Goal: Task Accomplishment & Management: Manage account settings

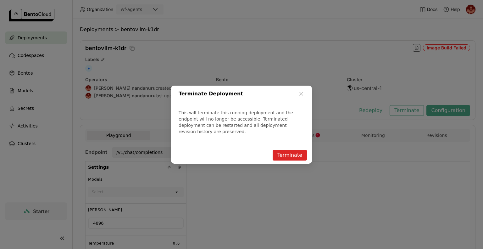
click at [289, 153] on button "Terminate" at bounding box center [289, 155] width 34 height 11
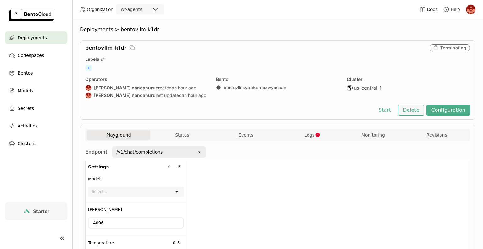
click at [410, 110] on button "Delete" at bounding box center [411, 110] width 26 height 11
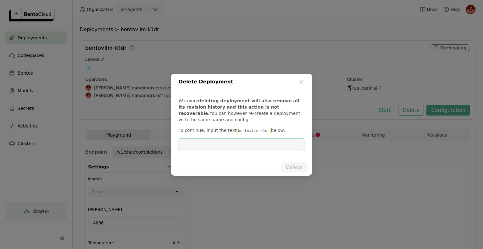
click at [265, 147] on input "dialog" at bounding box center [241, 145] width 118 height 12
drag, startPoint x: 260, startPoint y: 132, endPoint x: 232, endPoint y: 134, distance: 27.7
click at [236, 134] on code "bentovllm-k1dr" at bounding box center [253, 131] width 34 height 6
copy code "bentovllm-k1dr"
click at [221, 148] on input "dialog" at bounding box center [241, 145] width 118 height 12
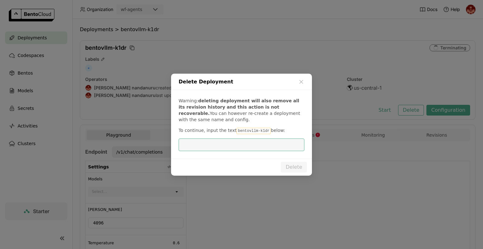
paste input "bentovllm-k1dr"
type input "bentovllm-k1dr"
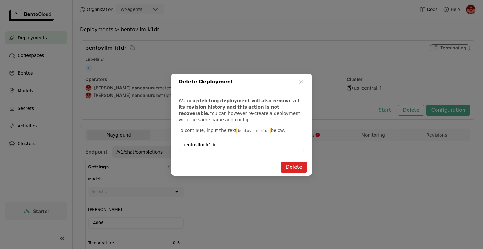
click at [294, 164] on button "Delete" at bounding box center [294, 166] width 26 height 11
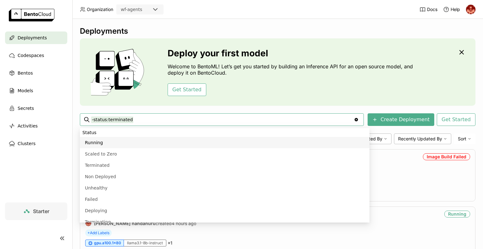
click at [269, 92] on div "Get Started" at bounding box center [291, 89] width 248 height 13
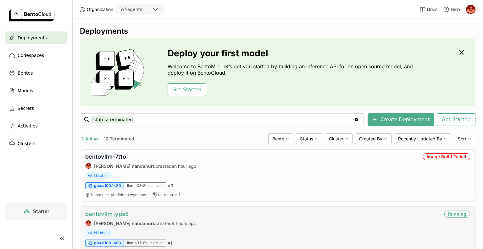
click at [116, 213] on link "bentovllm-yps5" at bounding box center [106, 213] width 43 height 7
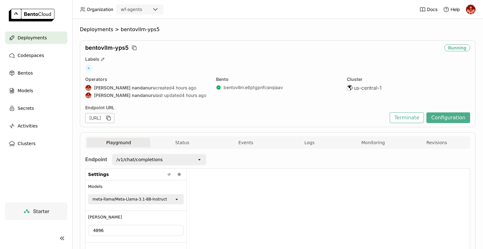
click at [37, 39] on span "Deployments" at bounding box center [32, 38] width 29 height 8
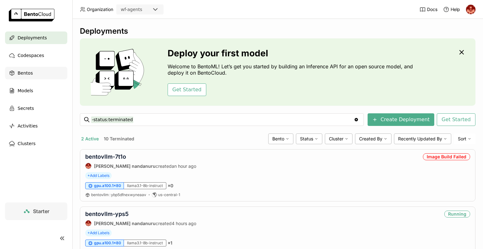
click at [33, 73] on div "Bentos" at bounding box center [36, 73] width 62 height 13
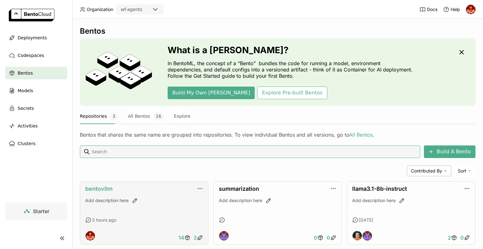
click at [102, 188] on link "bentovllm" at bounding box center [98, 188] width 27 height 7
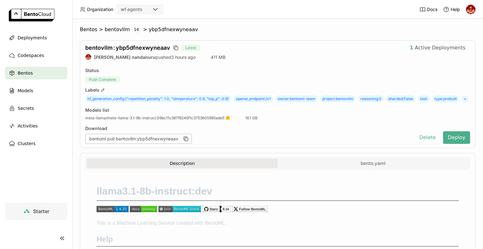
click at [231, 185] on div "llama3.1-8b-instruct:dev This is a Machine Learning Service created with BentoM…" at bounding box center [277, 234] width 385 height 121
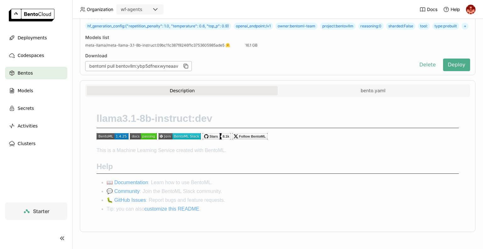
scroll to position [81, 0]
click at [26, 36] on span "Deployments" at bounding box center [32, 38] width 29 height 8
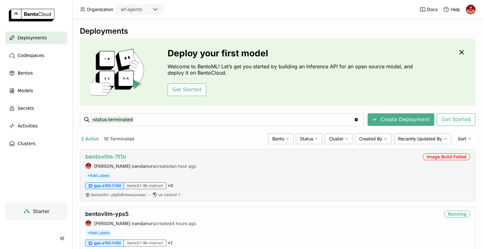
click at [107, 155] on link "bentovllm-7t1o" at bounding box center [105, 156] width 41 height 7
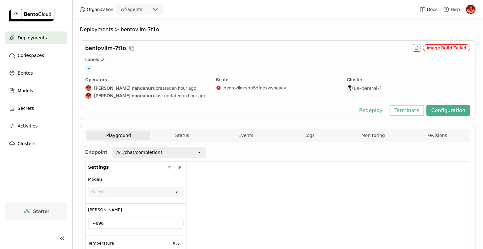
click at [304, 137] on span "Logs" at bounding box center [309, 135] width 10 height 6
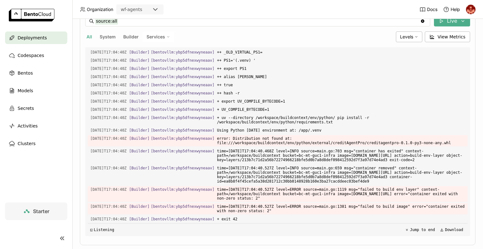
scroll to position [779, 0]
click at [359, 135] on span "error: Distribution not found at: file:///workspace/buildcontext/env/python/ext…" at bounding box center [341, 140] width 248 height 11
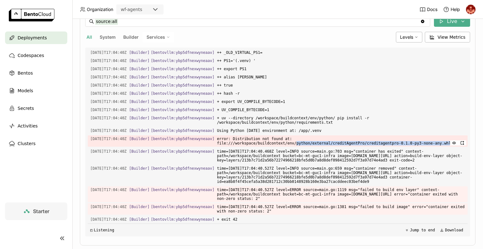
drag, startPoint x: 359, startPoint y: 128, endPoint x: 365, endPoint y: 134, distance: 8.0
click at [365, 135] on span "error: Distribution not found at: file:///workspace/buildcontext/env/python/ext…" at bounding box center [341, 140] width 248 height 11
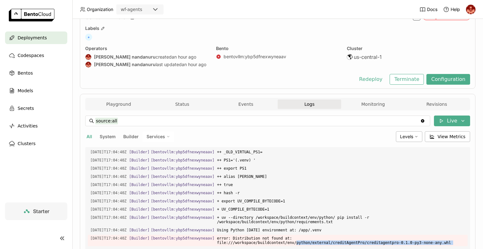
scroll to position [0, 0]
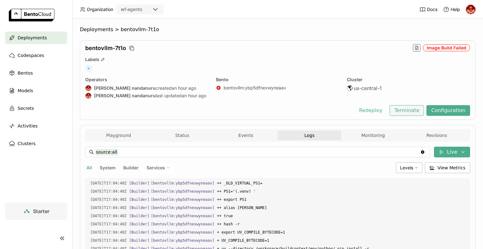
click at [404, 111] on button "Terminate" at bounding box center [406, 110] width 34 height 11
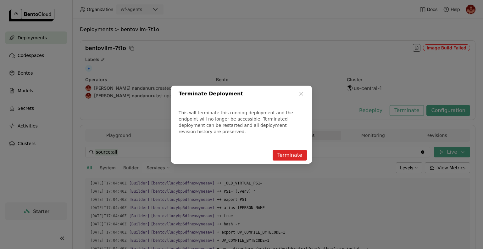
click at [287, 150] on button "Terminate" at bounding box center [289, 155] width 34 height 11
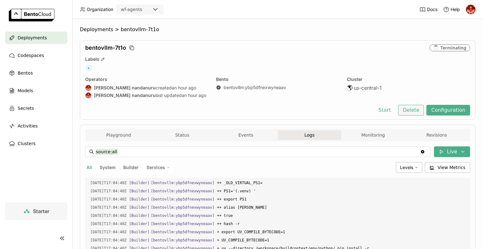
click at [415, 113] on button "Delete" at bounding box center [411, 110] width 26 height 11
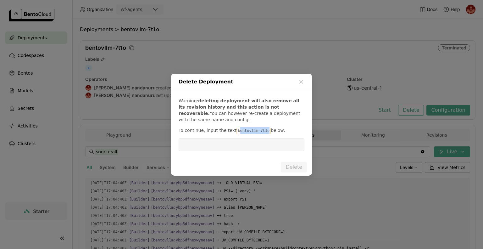
scroll to position [779, 0]
drag, startPoint x: 261, startPoint y: 131, endPoint x: 230, endPoint y: 132, distance: 31.4
click at [230, 132] on p "To continue, input the text bentovllm-7t1o below:" at bounding box center [241, 130] width 126 height 7
click at [230, 132] on span "To continue, input the text" at bounding box center [207, 130] width 58 height 5
click at [219, 142] on input "dialog" at bounding box center [241, 145] width 118 height 12
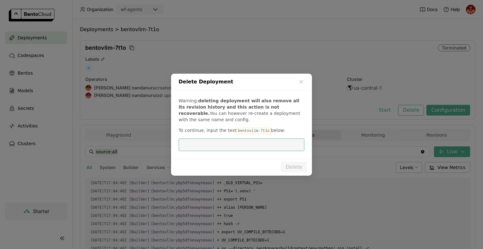
paste input "bentovllm-k1dr"
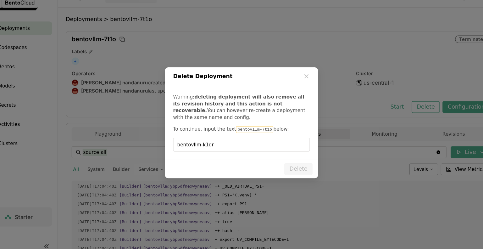
click at [236, 128] on code "bentovllm-7t1o" at bounding box center [253, 131] width 34 height 6
drag, startPoint x: 232, startPoint y: 130, endPoint x: 260, endPoint y: 131, distance: 28.3
click at [260, 131] on code "bentovllm-7t1o" at bounding box center [253, 131] width 34 height 6
copy code "bentovllm-7t1o"
click at [227, 147] on input "bentovllm-k1dr" at bounding box center [241, 145] width 118 height 12
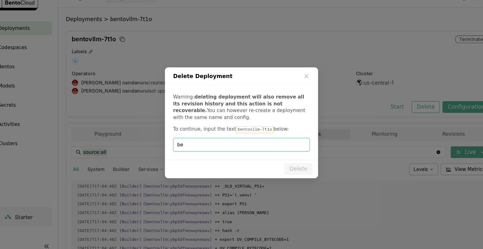
type input "b"
paste input "bentovllm-7t1o"
type input "bentovllm-7t1o"
click at [298, 168] on button "Delete" at bounding box center [294, 166] width 26 height 11
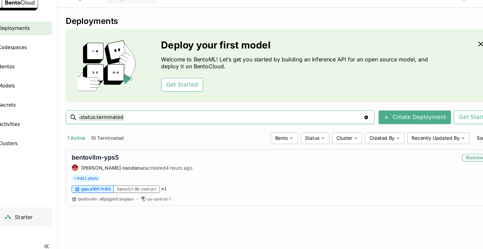
click at [332, 94] on div "Get Started" at bounding box center [291, 89] width 248 height 13
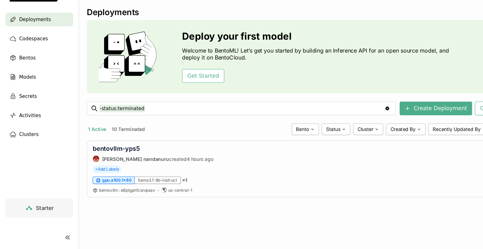
click at [90, 141] on button "1 Active" at bounding box center [89, 138] width 19 height 8
click at [37, 41] on span "Deployments" at bounding box center [32, 38] width 29 height 8
click at [222, 170] on div "bentovllm-yps5 [PERSON_NAME] nandanuru created 4 hours ago Running + Add Labels…" at bounding box center [277, 175] width 395 height 52
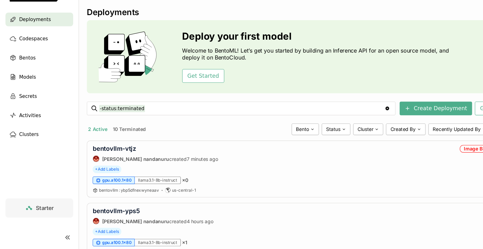
click at [43, 41] on span "Deployments" at bounding box center [32, 38] width 29 height 8
click at [110, 156] on link "bentovllm-vtjz" at bounding box center [105, 156] width 40 height 7
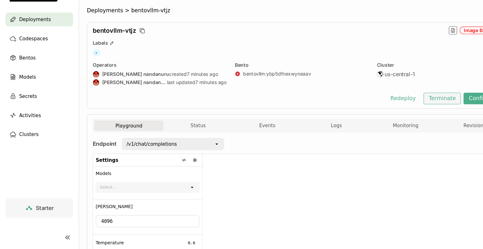
click at [413, 110] on button "Terminate" at bounding box center [406, 110] width 34 height 11
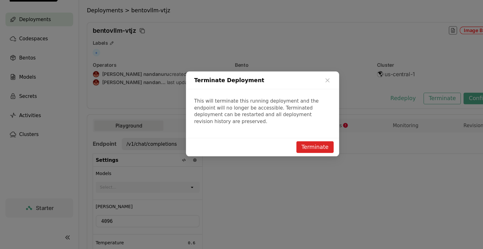
click at [296, 152] on button "Terminate" at bounding box center [289, 155] width 34 height 11
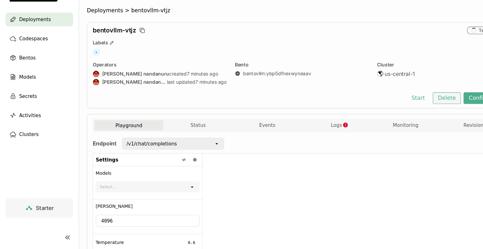
click at [410, 107] on button "Delete" at bounding box center [411, 110] width 26 height 11
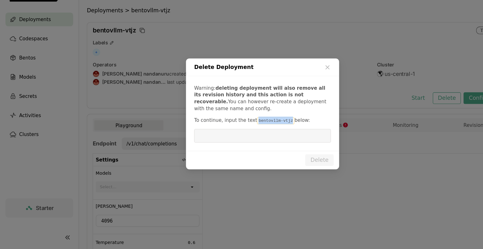
drag, startPoint x: 260, startPoint y: 131, endPoint x: 233, endPoint y: 125, distance: 28.0
click at [233, 125] on div "Warning: deleting deployment will also remove all its revision history and this…" at bounding box center [241, 124] width 141 height 68
copy code "entovllm-vtjz"
click at [214, 145] on input "dialog" at bounding box center [241, 145] width 118 height 12
paste input "entovllm-vtjz"
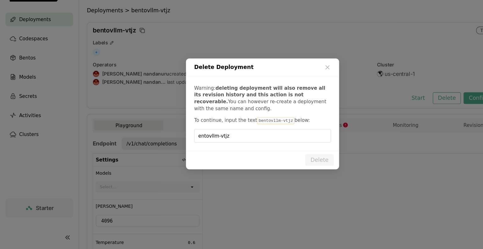
click at [182, 145] on div "entovllm-vtjz" at bounding box center [241, 144] width 126 height 13
click at [183, 145] on input "entovllm-vtjz" at bounding box center [241, 145] width 118 height 12
type input "bentovllm-vtjz"
click at [292, 165] on button "Delete" at bounding box center [294, 166] width 26 height 11
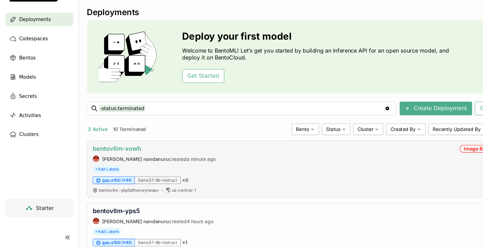
click at [121, 156] on link "bentovllm-xowh" at bounding box center [107, 156] width 45 height 7
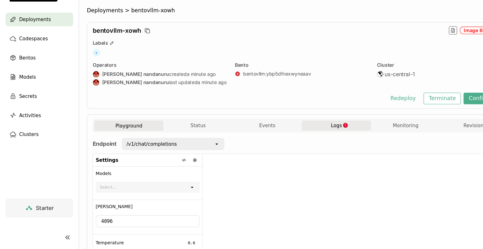
click at [311, 132] on span "Logs" at bounding box center [309, 135] width 10 height 6
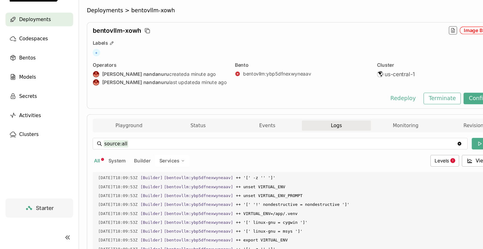
scroll to position [626, 0]
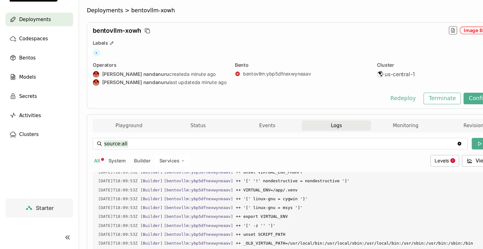
click at [311, 205] on span "++ '[' linux-gnu = cygwin ']'" at bounding box center [341, 202] width 248 height 7
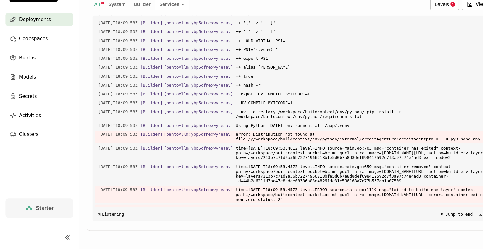
scroll to position [729, 0]
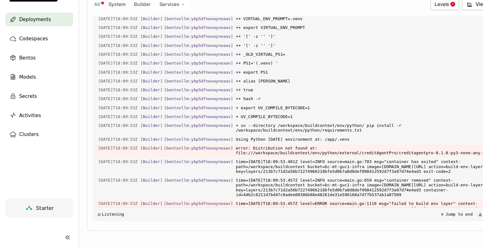
click at [311, 202] on span "time=[DATE]T18:09:53.457Z level=INFO source=main.go:659 msg="container removed"…" at bounding box center [341, 192] width 248 height 20
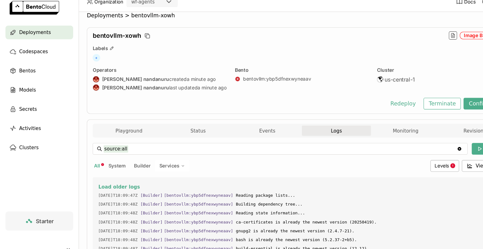
scroll to position [0, 0]
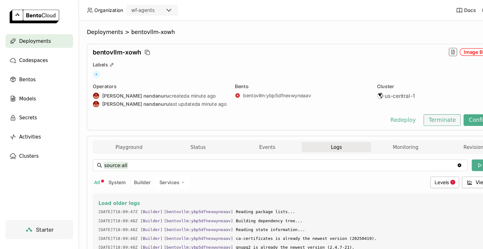
click at [404, 112] on button "Terminate" at bounding box center [406, 110] width 34 height 11
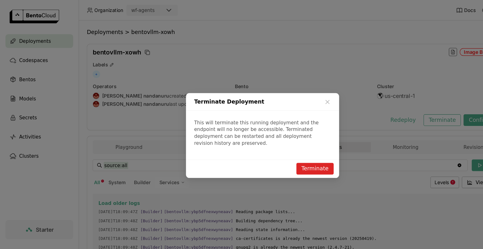
click at [285, 155] on button "Terminate" at bounding box center [289, 155] width 34 height 11
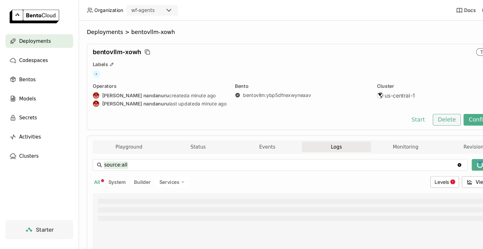
click at [407, 110] on button "Delete" at bounding box center [411, 110] width 26 height 11
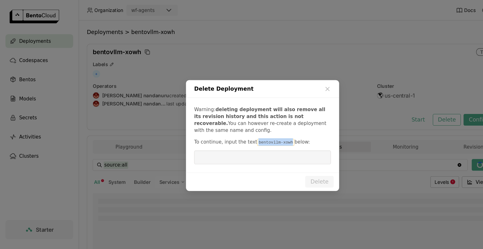
drag, startPoint x: 260, startPoint y: 130, endPoint x: 231, endPoint y: 128, distance: 29.0
click at [236, 128] on code "bentovllm-xowh" at bounding box center [253, 131] width 34 height 6
copy code "bentovllm-xowh"
click at [213, 144] on input "dialog" at bounding box center [241, 145] width 118 height 12
paste input "bentovllm-xowh"
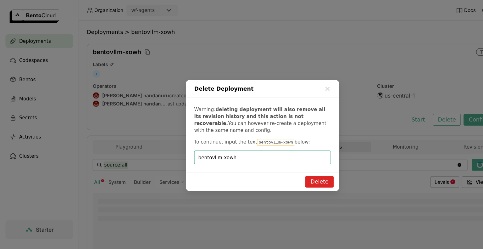
type input "bentovllm-xowh"
click at [302, 167] on button "Delete" at bounding box center [294, 166] width 26 height 11
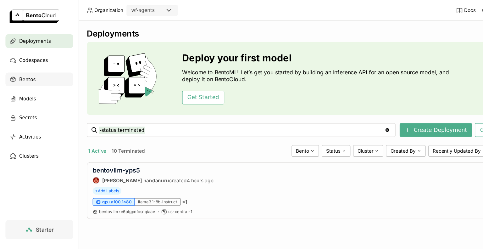
click at [29, 75] on span "Bentos" at bounding box center [25, 73] width 15 height 8
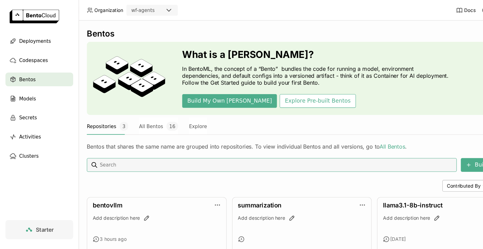
click at [205, 168] on div "Contributed By Sort" at bounding box center [277, 170] width 395 height 11
click at [87, 189] on link "bentovllm" at bounding box center [98, 188] width 27 height 7
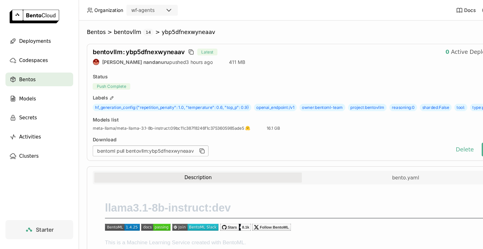
click at [242, 141] on div "Download bentoml pull bentovllm:ybp5dfnexwyneaav" at bounding box center [248, 134] width 326 height 18
click at [120, 30] on span "bentovllm" at bounding box center [117, 29] width 25 height 6
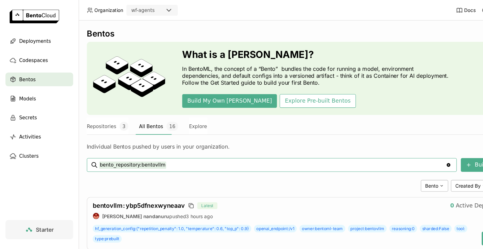
click at [213, 171] on div "[PERSON_NAME] Created By Sort" at bounding box center [277, 170] width 395 height 11
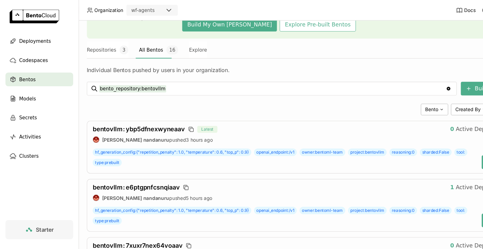
scroll to position [75, 0]
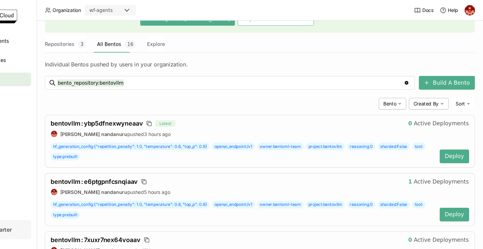
click at [251, 171] on div "bentovllm : e6ptgpnfcsnqiaav 1 Active Deployments [PERSON_NAME] nandanuru pushe…" at bounding box center [277, 183] width 395 height 48
click at [163, 113] on span "bentovllm : ybp5dfnexwyneaav" at bounding box center [127, 113] width 85 height 7
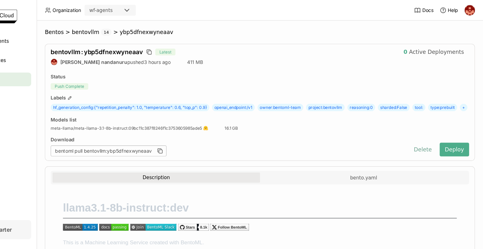
click at [421, 144] on button "Delete" at bounding box center [427, 137] width 26 height 13
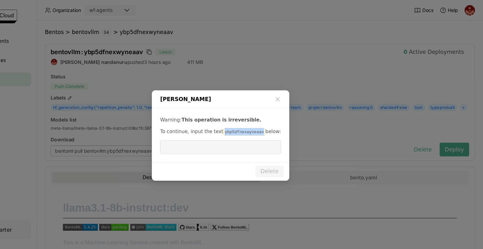
drag, startPoint x: 271, startPoint y: 122, endPoint x: 238, endPoint y: 121, distance: 33.9
click at [238, 121] on p "To continue, input the text ybp5dfnexwyneaav below:" at bounding box center [241, 120] width 111 height 7
copy code "ybp5dfnexwyneaav"
click at [227, 139] on input "dialog" at bounding box center [240, 135] width 103 height 12
paste input "ybp5dfnexwyneaav"
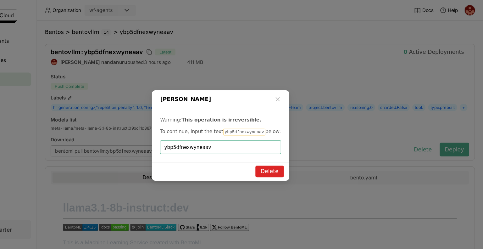
type input "ybp5dfnexwyneaav"
click at [289, 159] on button "Delete" at bounding box center [286, 157] width 26 height 11
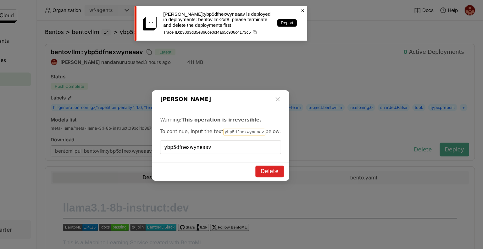
click at [316, 9] on icon "Close" at bounding box center [316, 9] width 5 height 5
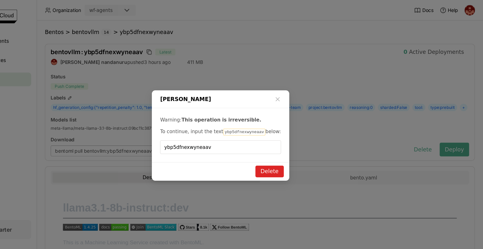
click at [292, 92] on div "dialog" at bounding box center [294, 92] width 6 height 8
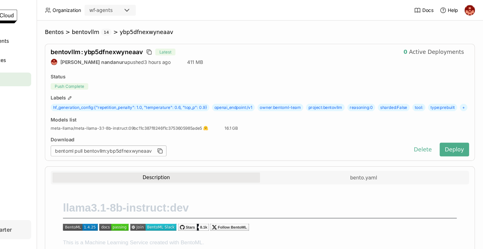
click at [61, 101] on ul "Deployments Codespaces Bentos Models Secrets Activities Clusters" at bounding box center [36, 90] width 72 height 118
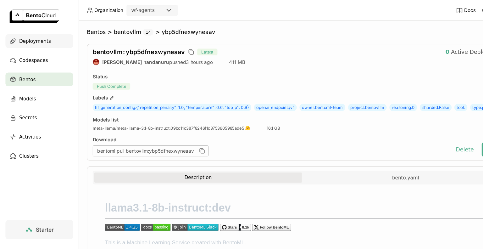
click at [36, 40] on span "Deployments" at bounding box center [32, 38] width 29 height 8
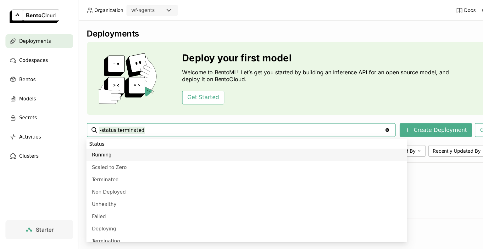
click at [252, 98] on div "Deploy your first model Welcome to BentoML! Let’s get you started by building a…" at bounding box center [277, 71] width 395 height 67
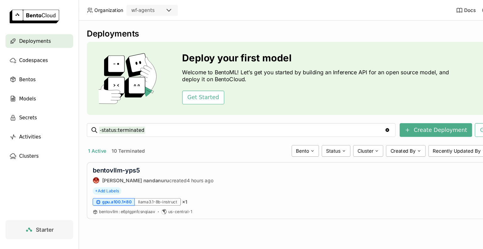
click at [123, 138] on button "10 Terminated" at bounding box center [117, 138] width 33 height 8
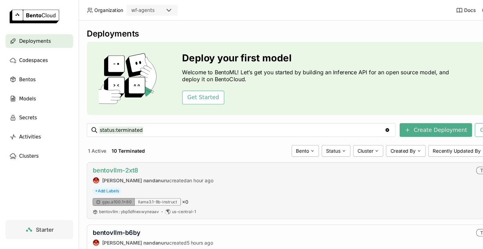
click at [123, 156] on link "bentovllm-2xt8" at bounding box center [106, 156] width 42 height 7
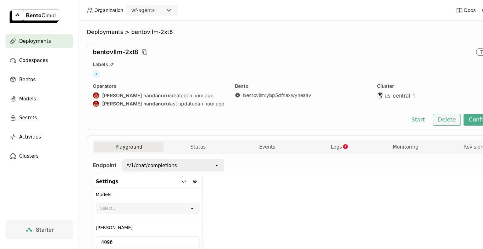
click at [405, 109] on button "Delete" at bounding box center [411, 110] width 26 height 11
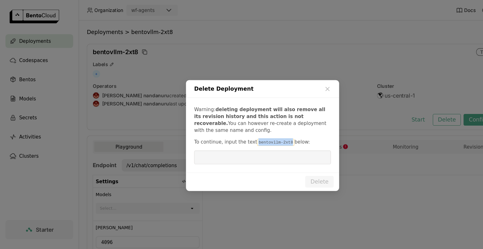
drag, startPoint x: 261, startPoint y: 130, endPoint x: 230, endPoint y: 131, distance: 31.1
click at [230, 131] on p "To continue, input the text bentovllm-2xt8 below:" at bounding box center [241, 130] width 126 height 7
copy code "bentovllm-2xt8"
click at [212, 140] on input "dialog" at bounding box center [241, 145] width 118 height 12
paste input "bentovllm-2xt8"
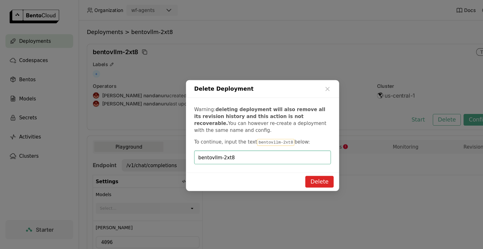
type input "bentovllm-2xt8"
click at [298, 168] on button "Delete" at bounding box center [294, 166] width 26 height 11
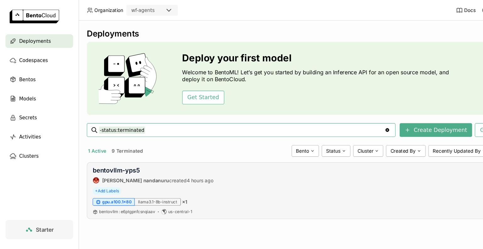
click at [260, 181] on div "bentovllm-yps5 [PERSON_NAME] nandanuru created 4 hours ago Running + Add Labels…" at bounding box center [277, 175] width 395 height 52
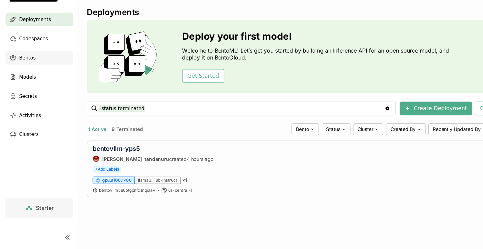
click at [31, 73] on div "Bentos" at bounding box center [36, 73] width 62 height 13
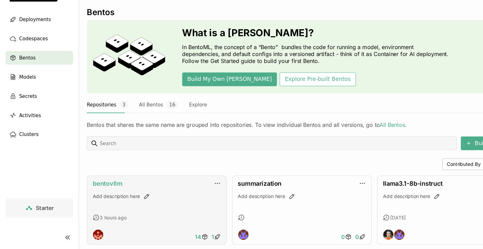
click at [111, 188] on link "bentovllm" at bounding box center [98, 188] width 27 height 7
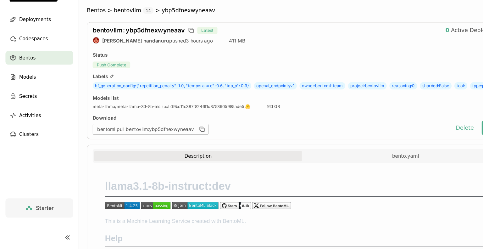
drag, startPoint x: 211, startPoint y: 175, endPoint x: 212, endPoint y: 179, distance: 3.8
click at [212, 179] on div "Description bento.yaml llama3.1-8b-instruct:dev This is a Machine Learning Serv…" at bounding box center [277, 228] width 385 height 143
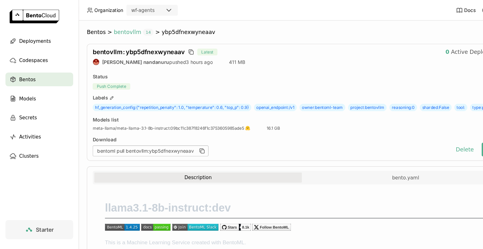
click at [118, 31] on span "bentovllm" at bounding box center [117, 29] width 25 height 6
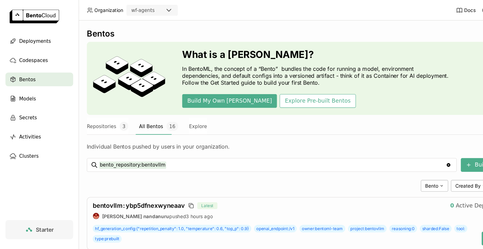
click at [183, 170] on div "[PERSON_NAME] Created By Sort" at bounding box center [277, 170] width 395 height 11
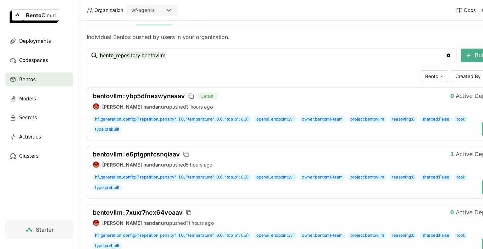
scroll to position [88, 0]
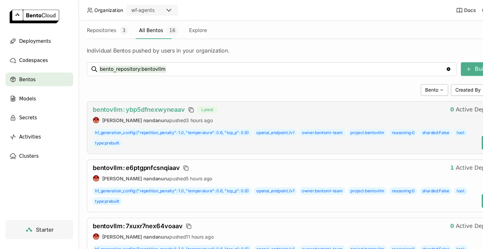
click at [164, 101] on span "bentovllm : ybp5dfnexwyneaav" at bounding box center [127, 100] width 85 height 7
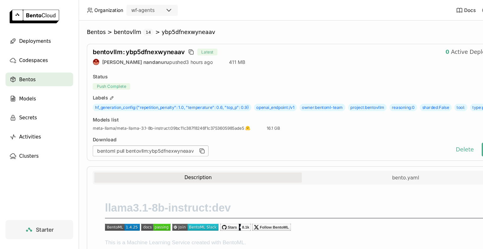
click at [279, 131] on div "Download" at bounding box center [248, 128] width 326 height 6
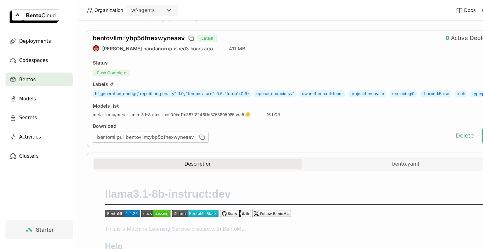
click at [419, 131] on button "Delete" at bounding box center [427, 124] width 26 height 13
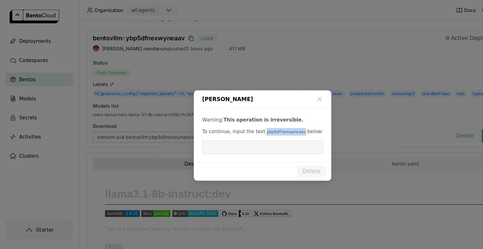
drag, startPoint x: 272, startPoint y: 123, endPoint x: 239, endPoint y: 121, distance: 33.1
click at [244, 121] on code "ybp5dfnexwyneaav" at bounding box center [263, 121] width 39 height 6
copy code "ybp5dfnexwyneaav"
click at [215, 135] on input "dialog" at bounding box center [240, 135] width 103 height 12
paste input "ybp5dfnexwyneaav"
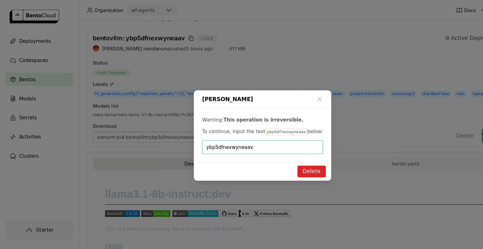
type input "ybp5dfnexwyneaav"
click at [284, 160] on button "Delete" at bounding box center [286, 157] width 26 height 11
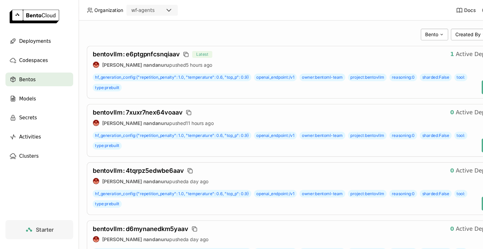
scroll to position [138, 0]
click at [267, 179] on span "openai_endpoint : /v1" at bounding box center [252, 178] width 39 height 7
type input "bento_repository:bentovllm label:openai_endpoint=/v1"
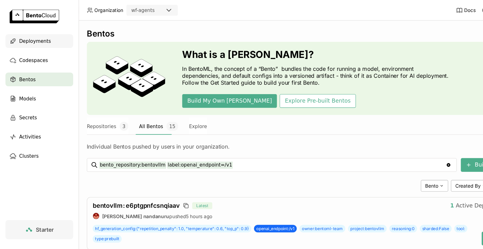
click at [38, 37] on span "Deployments" at bounding box center [32, 38] width 29 height 8
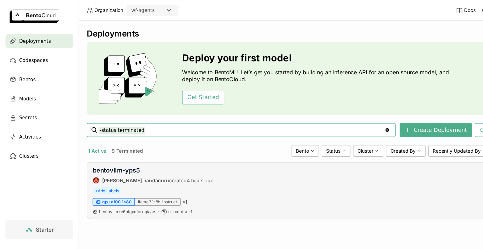
click at [238, 174] on div "+ Add Labels" at bounding box center [277, 175] width 385 height 7
click at [118, 156] on link "bentovllm-yps5" at bounding box center [106, 156] width 43 height 7
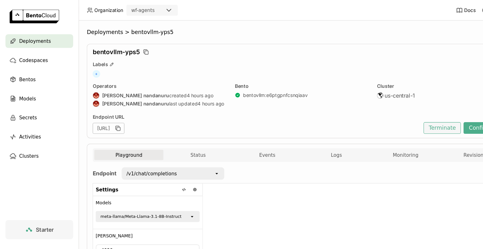
click at [396, 119] on button "Terminate" at bounding box center [406, 117] width 34 height 11
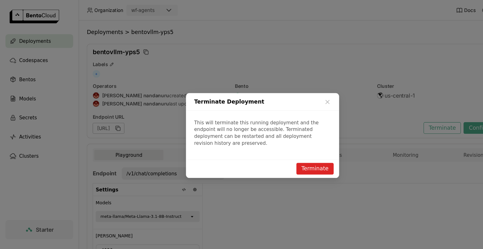
click at [301, 153] on button "Terminate" at bounding box center [289, 155] width 34 height 11
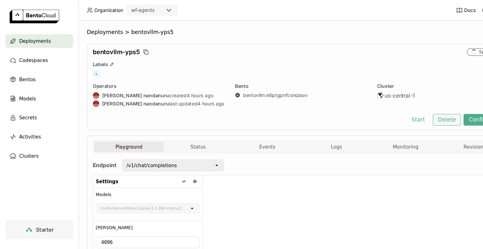
click at [408, 112] on button "Delete" at bounding box center [411, 110] width 26 height 11
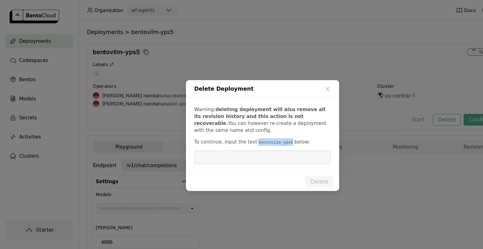
drag, startPoint x: 261, startPoint y: 131, endPoint x: 232, endPoint y: 131, distance: 28.6
click at [236, 131] on code "bentovllm-yps5" at bounding box center [253, 131] width 34 height 6
copy code "bentovllm-yps5"
click at [219, 144] on input "dialog" at bounding box center [241, 145] width 118 height 12
paste input "bentovllm-yps5"
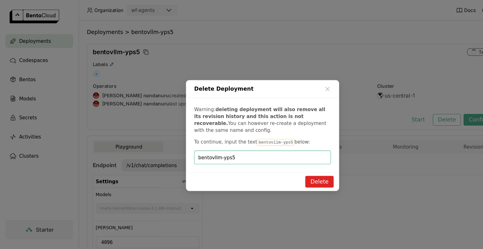
type input "bentovllm-yps5"
click at [298, 170] on button "Delete" at bounding box center [294, 166] width 26 height 11
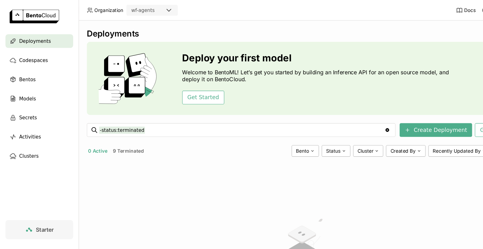
click at [32, 40] on span "Deployments" at bounding box center [32, 38] width 29 height 8
click at [190, 160] on div "No active deployment Once you create a deployment, it will appear here." at bounding box center [277, 235] width 395 height 172
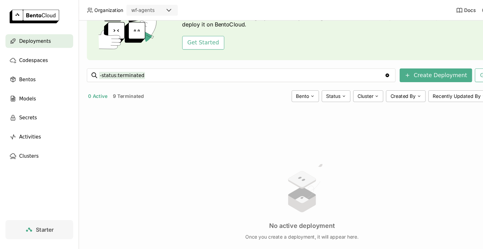
scroll to position [13, 0]
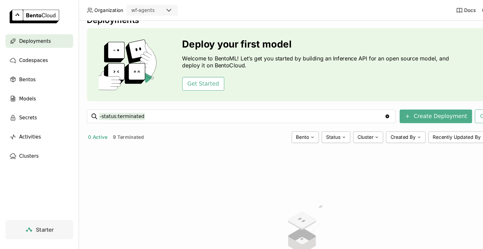
click at [190, 160] on div "No active deployment Once you create a deployment, it will appear here." at bounding box center [277, 222] width 395 height 172
click at [39, 57] on span "Codespaces" at bounding box center [31, 56] width 26 height 8
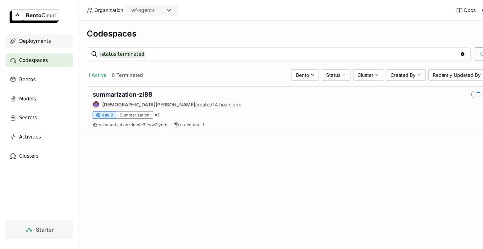
click at [40, 37] on span "Deployments" at bounding box center [32, 38] width 29 height 8
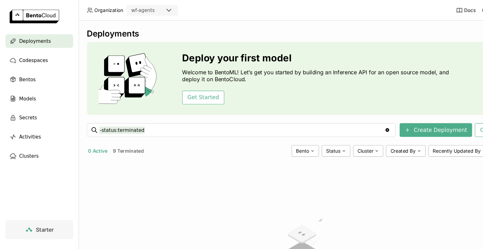
click at [163, 160] on div "No active deployment Once you create a deployment, it will appear here." at bounding box center [277, 235] width 395 height 172
click at [86, 137] on button "0 Active" at bounding box center [90, 138] width 20 height 8
click at [168, 150] on div "No active deployment Once you create a deployment, it will appear here." at bounding box center [277, 235] width 395 height 172
click at [33, 38] on span "Deployments" at bounding box center [32, 38] width 29 height 8
click at [28, 69] on div "Bentos" at bounding box center [36, 73] width 62 height 13
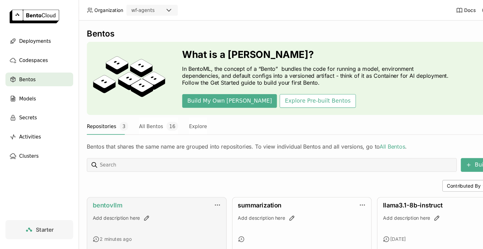
click at [98, 187] on link "bentovllm" at bounding box center [98, 188] width 27 height 7
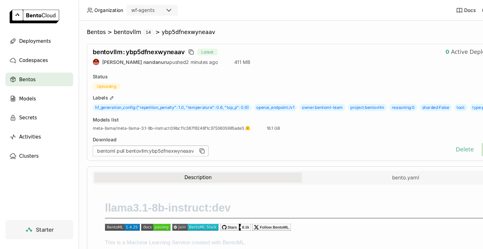
click at [138, 48] on span "bentovllm : ybp5dfnexwyneaav" at bounding box center [127, 47] width 85 height 7
click at [425, 144] on button "Delete" at bounding box center [427, 137] width 26 height 13
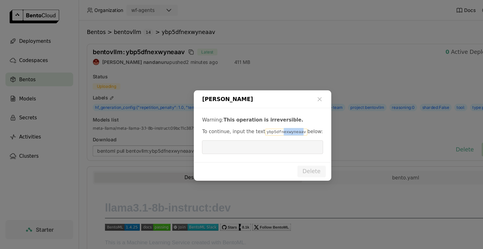
drag, startPoint x: 271, startPoint y: 123, endPoint x: 265, endPoint y: 123, distance: 5.7
click at [265, 123] on code "ybp5dfnexwyneaav" at bounding box center [263, 121] width 39 height 6
drag, startPoint x: 272, startPoint y: 122, endPoint x: 239, endPoint y: 119, distance: 33.4
click at [244, 119] on code "ybp5dfnexwyneaav" at bounding box center [263, 121] width 39 height 6
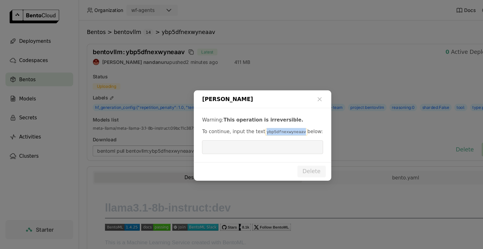
copy code "ybp5dfnexwyneaav"
click at [213, 136] on input "dialog" at bounding box center [240, 135] width 103 height 12
paste input "ybp5dfnexwyneaav"
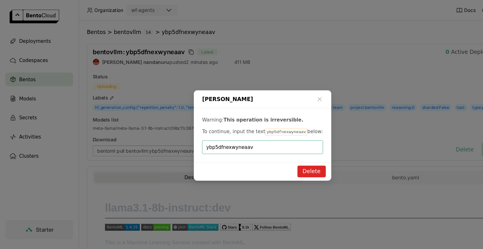
type input "ybp5dfnexwyneaav"
click at [293, 156] on button "Delete" at bounding box center [286, 157] width 26 height 11
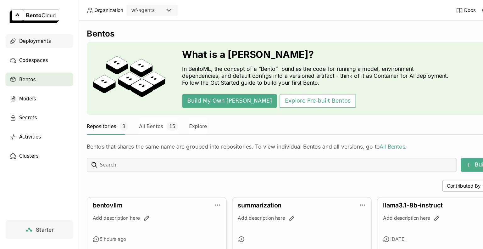
click at [36, 39] on span "Deployments" at bounding box center [32, 38] width 29 height 8
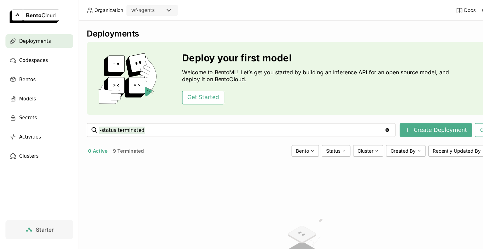
click at [315, 105] on div "Deploy your first model Welcome to BentoML! Let’s get you started by building a…" at bounding box center [277, 71] width 395 height 67
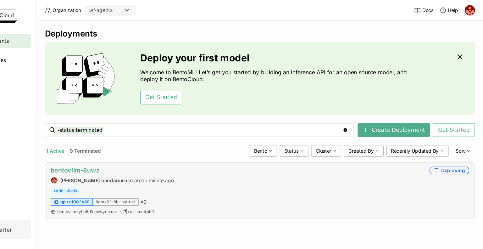
click at [115, 157] on link "bentovllm-8uwz" at bounding box center [107, 156] width 45 height 7
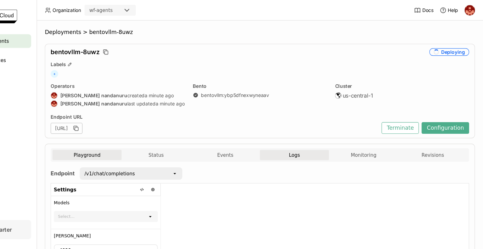
click at [299, 143] on button "Logs" at bounding box center [308, 142] width 63 height 9
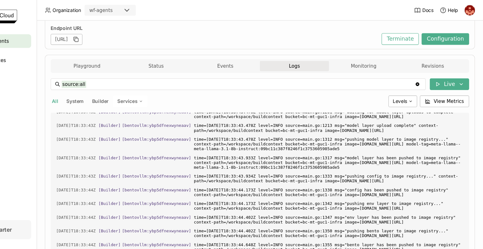
scroll to position [150, 0]
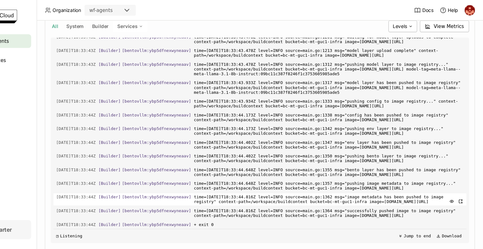
click at [404, 180] on span "time=[DATE]T18:33:44.816Z level=INFO source=main.go:1362 msg="image metadata ha…" at bounding box center [341, 183] width 248 height 11
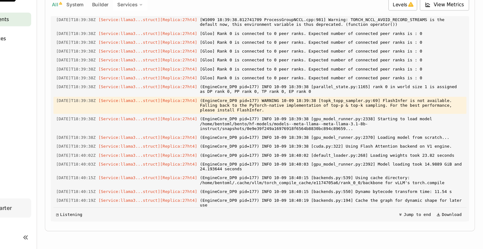
scroll to position [2288, 0]
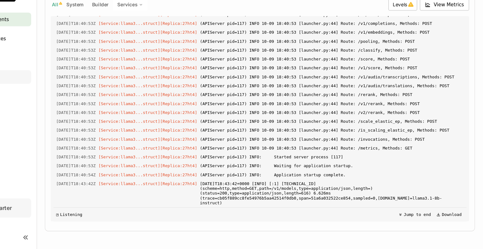
click at [51, 85] on div "Models" at bounding box center [36, 90] width 62 height 13
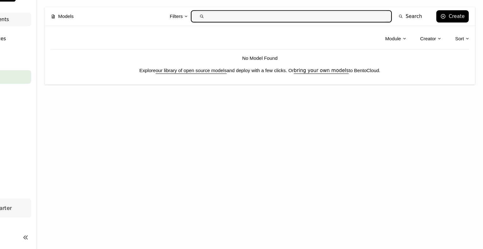
click at [43, 39] on span "Deployments" at bounding box center [32, 38] width 29 height 8
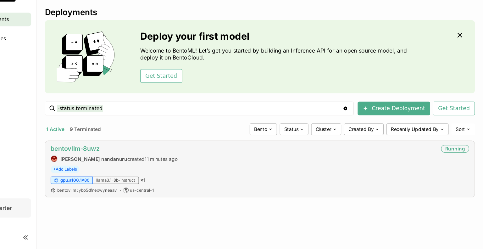
click at [118, 158] on link "bentovllm-8uwz" at bounding box center [107, 156] width 45 height 7
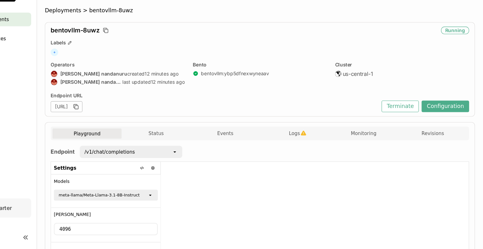
click at [138, 199] on div "meta-llama/Meta-Llama-3.1-8B-Instruct" at bounding box center [129, 199] width 74 height 6
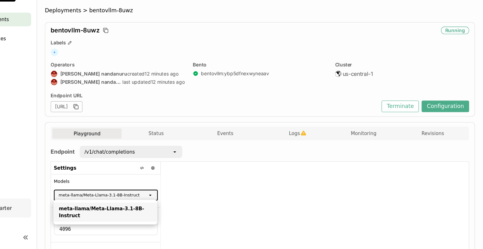
click at [182, 159] on div "/v1/chat/completions" at bounding box center [154, 159] width 84 height 10
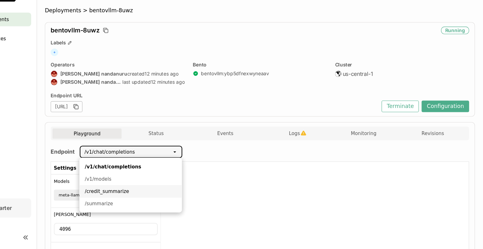
click at [153, 196] on div "/credit_summarize" at bounding box center [159, 195] width 84 height 6
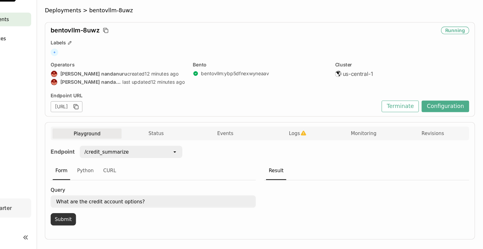
click at [97, 222] on button "Submit" at bounding box center [96, 221] width 23 height 11
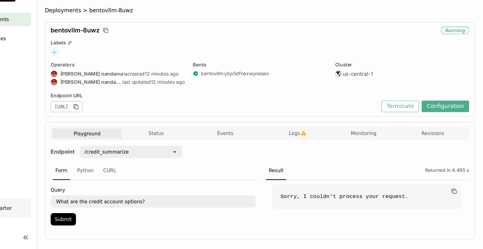
click at [416, 164] on div "Endpoint /credit_summarize open Form Python CURL Query What are the credit acco…" at bounding box center [277, 192] width 385 height 77
click at [307, 142] on span "Logs" at bounding box center [309, 142] width 10 height 6
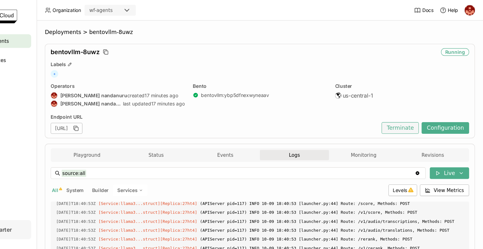
click at [404, 120] on button "Terminate" at bounding box center [406, 117] width 34 height 11
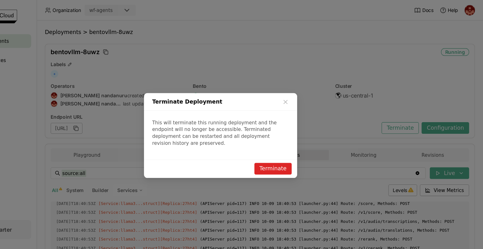
click at [292, 150] on button "Terminate" at bounding box center [289, 155] width 34 height 11
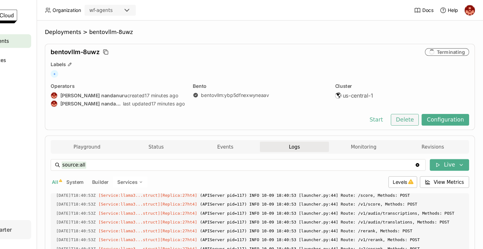
click at [414, 109] on button "Delete" at bounding box center [411, 110] width 26 height 11
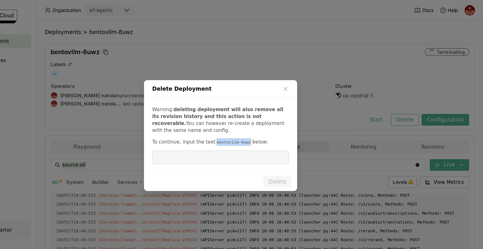
drag, startPoint x: 260, startPoint y: 131, endPoint x: 232, endPoint y: 131, distance: 28.9
click at [236, 131] on code "bentovllm-8uwz" at bounding box center [253, 131] width 34 height 6
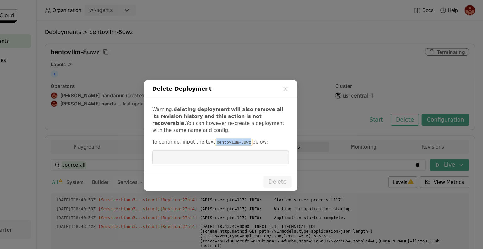
copy code "bentovllm-8uwz"
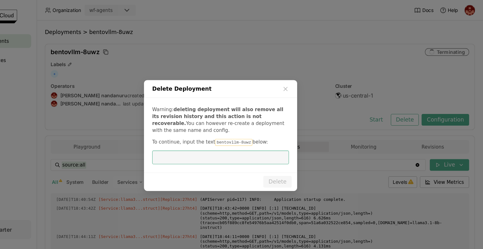
click at [205, 146] on input "dialog" at bounding box center [241, 145] width 118 height 12
paste input "bentovllm-8uwz"
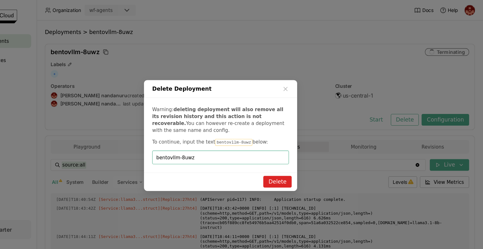
type input "bentovllm-8uwz"
click at [297, 166] on button "Delete" at bounding box center [294, 166] width 26 height 11
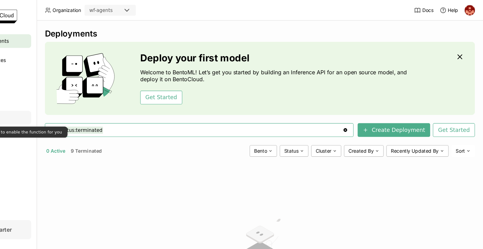
click at [45, 113] on div "Secrets" at bounding box center [36, 108] width 62 height 13
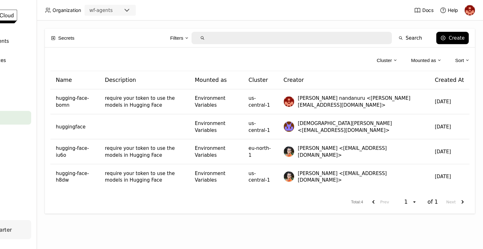
click at [76, 8] on div "Organization wf-agents" at bounding box center [122, 9] width 98 height 10
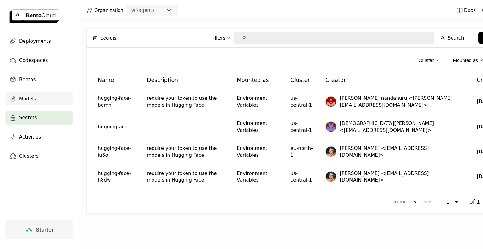
click at [27, 95] on div "Models" at bounding box center [36, 90] width 62 height 13
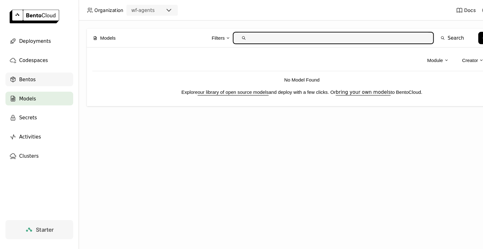
click at [31, 73] on div "Bentos" at bounding box center [36, 73] width 62 height 13
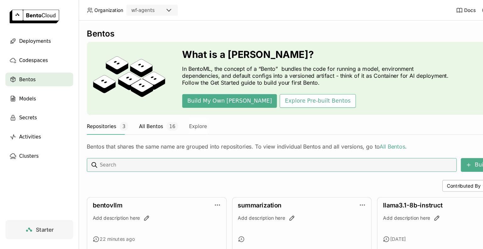
click at [136, 113] on button "All Bentos 16" at bounding box center [146, 116] width 36 height 16
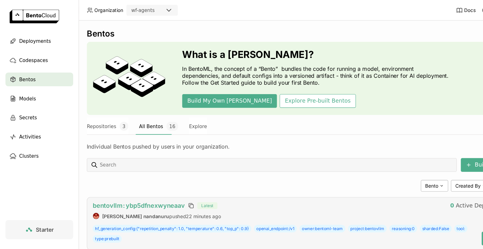
click at [155, 190] on span "bentovllm : ybp5dfnexwyneaav" at bounding box center [127, 188] width 85 height 7
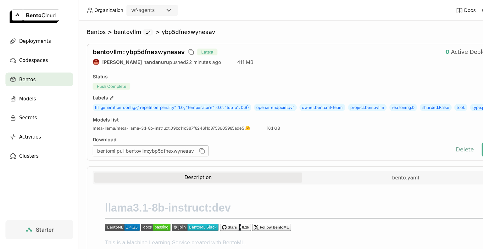
click at [424, 144] on button "Delete" at bounding box center [427, 137] width 26 height 13
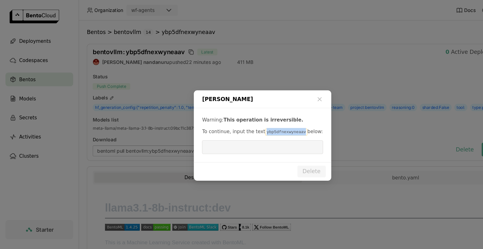
drag, startPoint x: 273, startPoint y: 122, endPoint x: 238, endPoint y: 122, distance: 34.3
click at [244, 122] on code "ybp5dfnexwyneaav" at bounding box center [263, 121] width 39 height 6
click at [211, 134] on input "dialog" at bounding box center [240, 135] width 103 height 12
paste input "ybp5dfnexwyneaav"
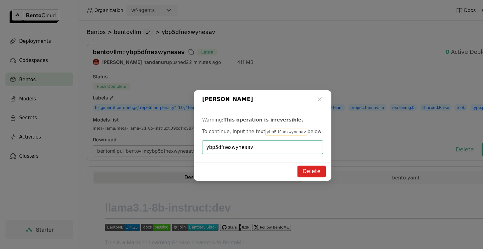
type input "ybp5dfnexwyneaav"
click at [291, 158] on button "Delete" at bounding box center [286, 157] width 26 height 11
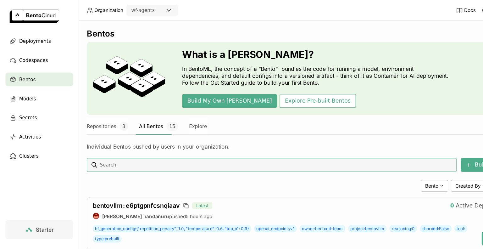
click at [34, 40] on span "Deployments" at bounding box center [32, 38] width 29 height 8
